Goal: Task Accomplishment & Management: Use online tool/utility

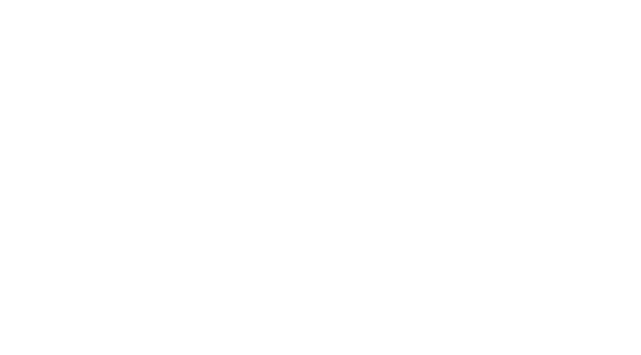
click at [226, 0] on html at bounding box center [320, 0] width 641 height 0
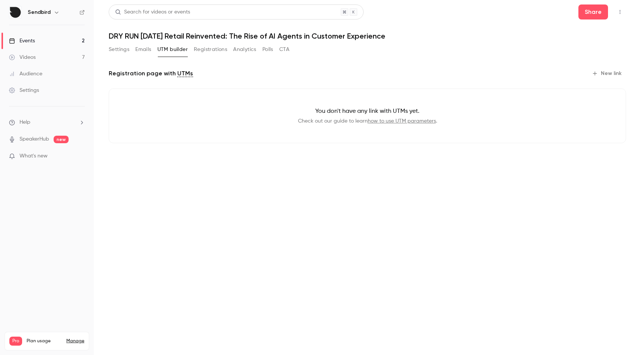
click at [226, 49] on button "Registrations" at bounding box center [210, 49] width 33 height 12
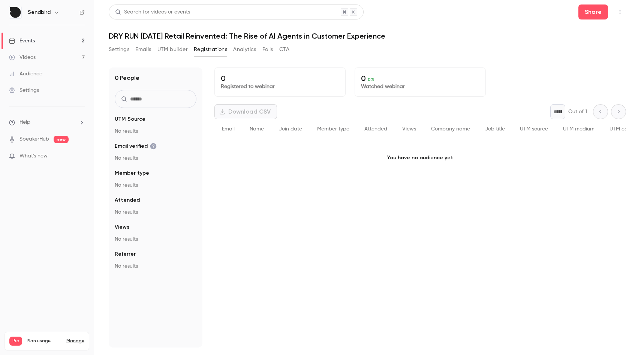
click at [48, 39] on link "Events 2" at bounding box center [47, 41] width 94 height 16
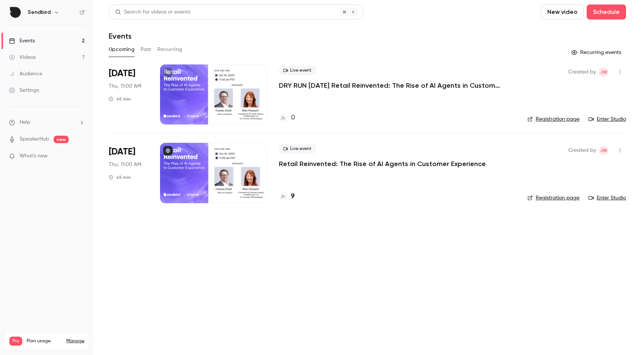
click at [298, 169] on div "Live event Retail Reinvented: The Rise of AI Agents in Customer Experience 9" at bounding box center [397, 173] width 236 height 60
click at [299, 163] on p "Retail Reinvented: The Rise of AI Agents in Customer Experience" at bounding box center [382, 163] width 207 height 9
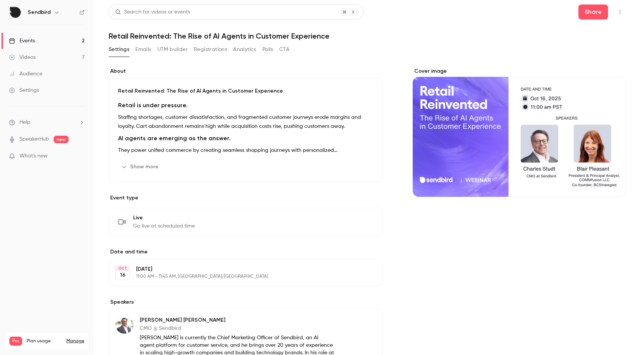
click at [214, 49] on button "Registrations" at bounding box center [210, 49] width 33 height 12
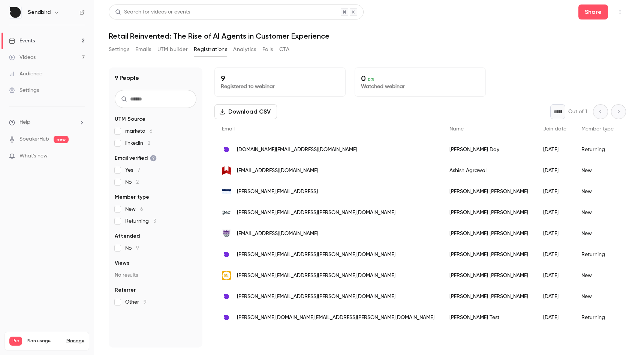
click at [123, 51] on button "Settings" at bounding box center [119, 49] width 21 height 12
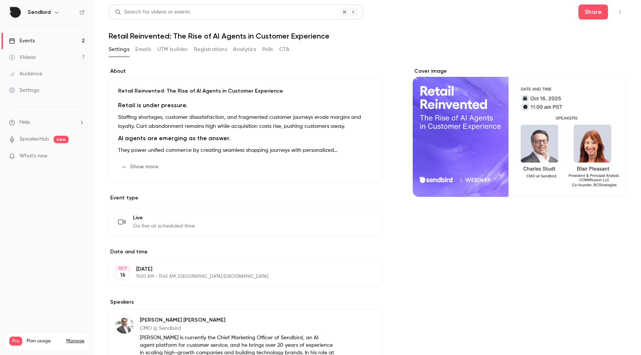
click at [123, 50] on button "Settings" at bounding box center [119, 49] width 21 height 12
click at [147, 49] on button "Emails" at bounding box center [143, 49] width 16 height 12
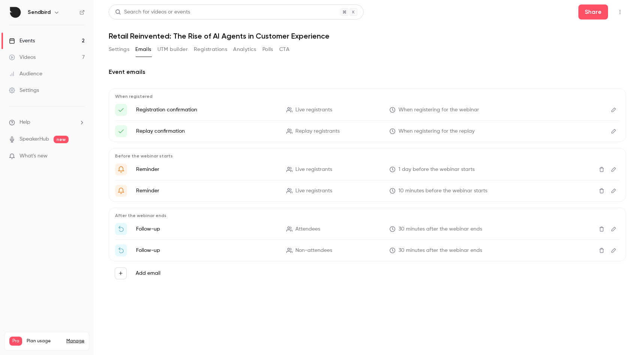
click at [116, 52] on button "Settings" at bounding box center [119, 49] width 21 height 12
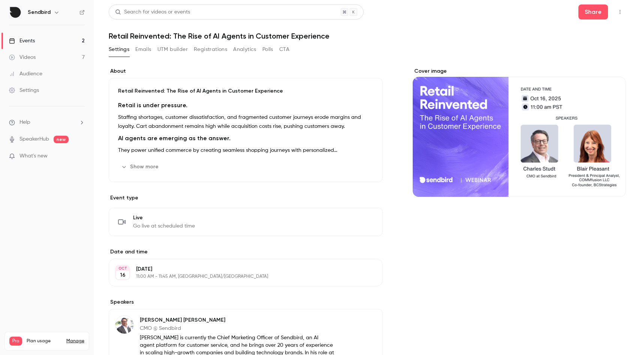
click at [150, 169] on button "Show more" at bounding box center [140, 167] width 45 height 12
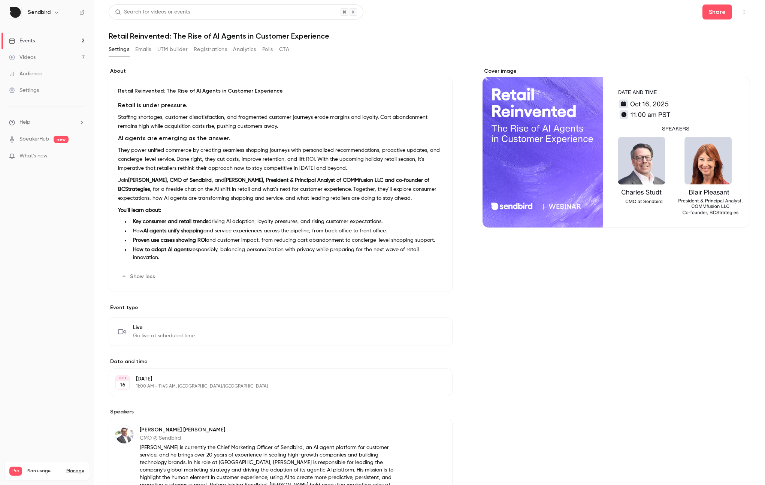
click at [217, 51] on button "Registrations" at bounding box center [210, 49] width 33 height 12
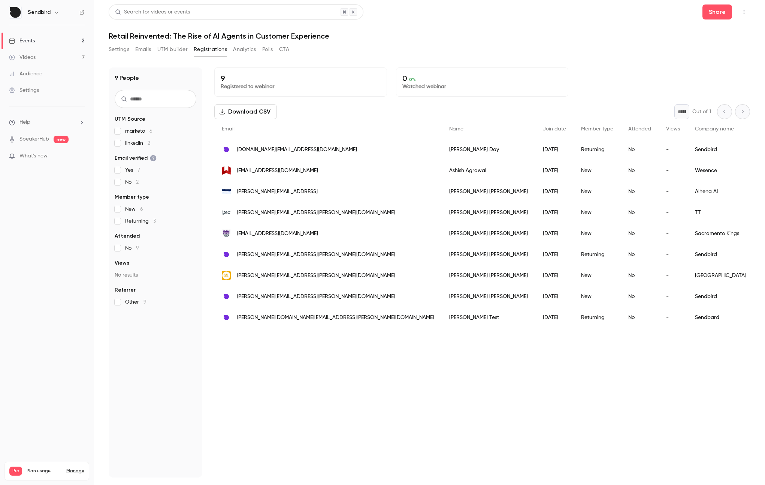
click at [509, 59] on div "9 People UTM Source marketo 6 linkedin 2 Email verified Yes 7 No 2 Member type …" at bounding box center [430, 267] width 642 height 419
click at [61, 40] on link "Events 2" at bounding box center [47, 41] width 94 height 16
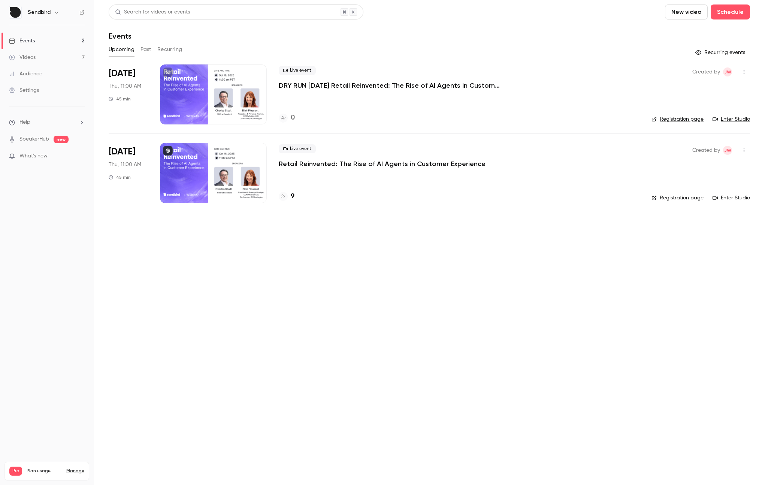
click at [218, 95] on div at bounding box center [213, 94] width 107 height 60
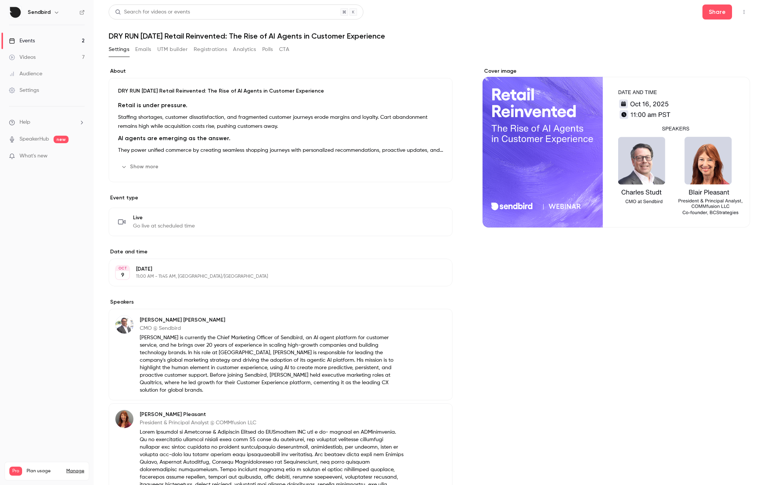
click at [640, 7] on button "button" at bounding box center [744, 12] width 12 height 12
click at [640, 48] on div "Enter Studio" at bounding box center [709, 50] width 57 height 7
